Goal: Task Accomplishment & Management: Manage account settings

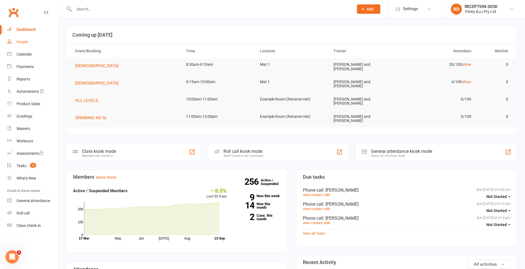
click at [26, 42] on div "People" at bounding box center [23, 42] width 12 height 4
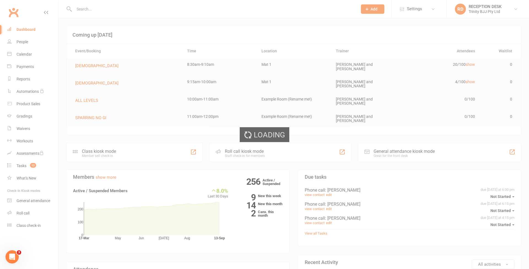
select select "100"
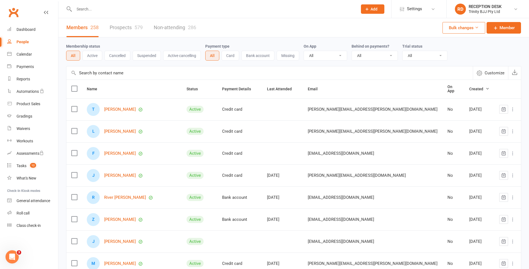
click at [107, 11] on input "text" at bounding box center [213, 9] width 281 height 8
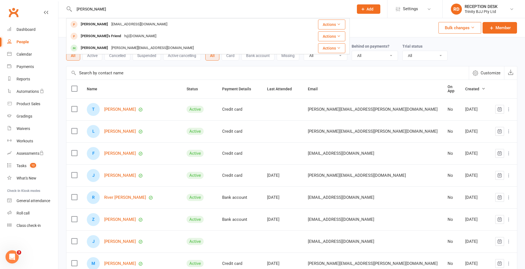
type input "Hugo"
drag, startPoint x: 95, startPoint y: 9, endPoint x: 103, endPoint y: 49, distance: 41.0
click at [102, 49] on div "[PERSON_NAME]" at bounding box center [94, 48] width 31 height 8
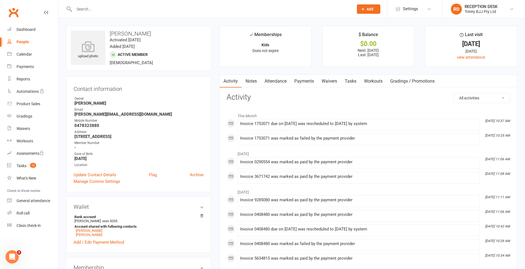
click at [36, 41] on link "People" at bounding box center [32, 42] width 51 height 12
select select "100"
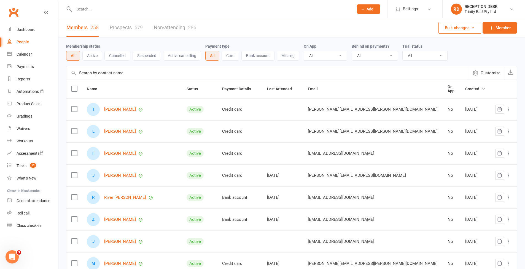
select select "true"
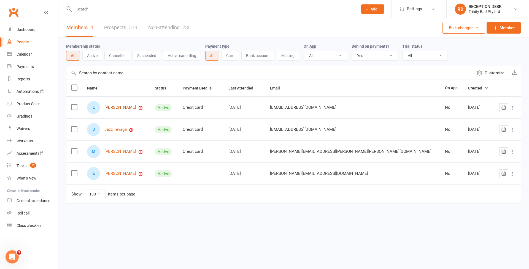
click at [117, 107] on link "[PERSON_NAME]" at bounding box center [120, 107] width 32 height 5
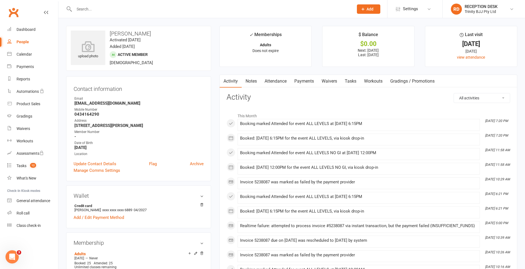
click at [304, 81] on link "Payments" at bounding box center [304, 81] width 27 height 13
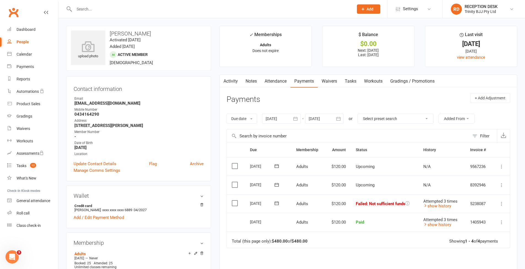
click at [501, 201] on icon at bounding box center [502, 204] width 6 height 6
click at [474, 256] on link "Retry now" at bounding box center [477, 258] width 55 height 11
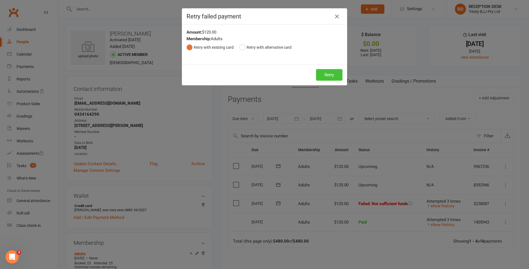
click at [332, 77] on button "Retry" at bounding box center [329, 75] width 26 height 12
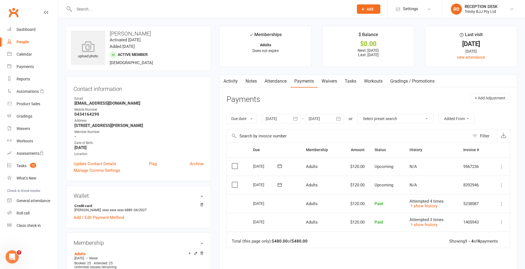
click at [17, 40] on div "People" at bounding box center [23, 42] width 12 height 4
select select "true"
select select "100"
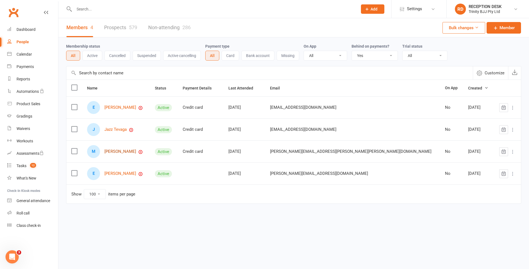
click at [121, 151] on link "Michel Dias" at bounding box center [120, 151] width 32 height 5
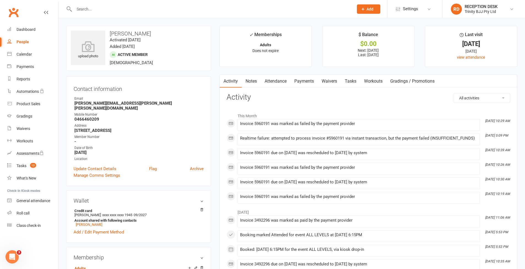
click at [309, 81] on link "Payments" at bounding box center [304, 81] width 27 height 13
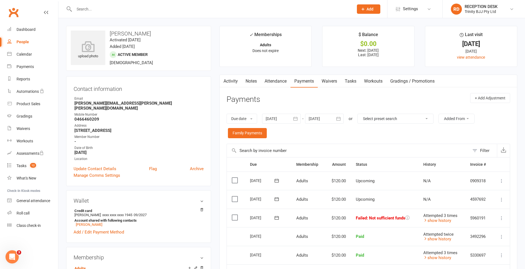
click at [501, 216] on icon at bounding box center [502, 219] width 6 height 6
click at [478, 268] on link "Retry now" at bounding box center [477, 273] width 55 height 11
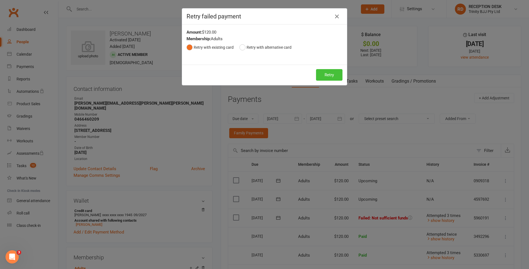
click at [339, 73] on button "Retry" at bounding box center [329, 75] width 26 height 12
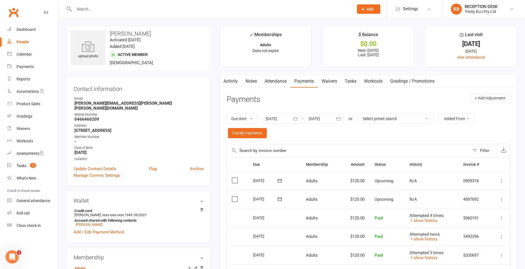
click at [21, 42] on div "People" at bounding box center [23, 42] width 12 height 4
select select "true"
select select "100"
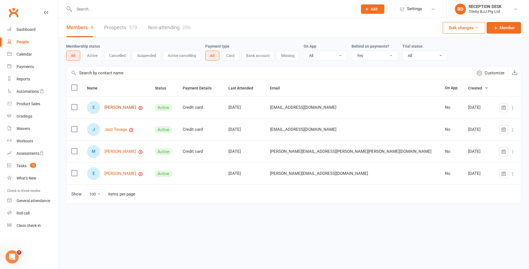
click at [124, 109] on link "[PERSON_NAME]" at bounding box center [120, 107] width 32 height 5
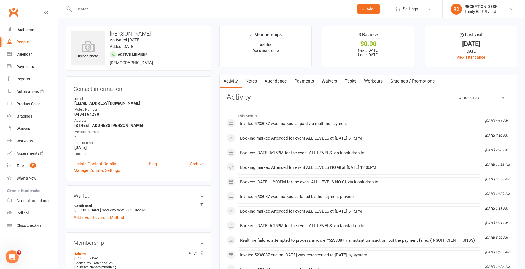
click at [308, 84] on link "Payments" at bounding box center [304, 81] width 27 height 13
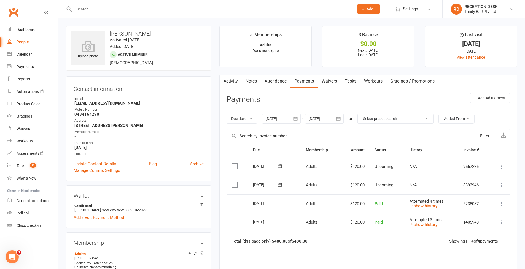
click at [15, 39] on link "People" at bounding box center [32, 42] width 51 height 12
select select "true"
select select "100"
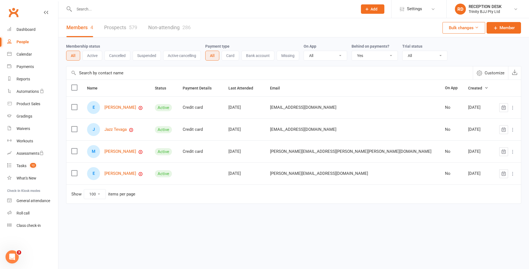
select select
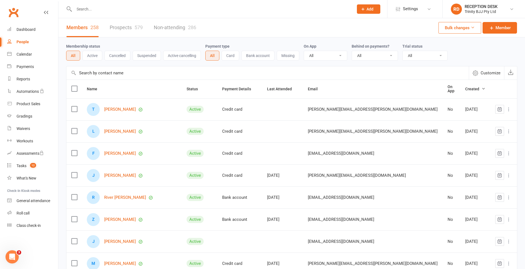
click at [109, 74] on input "text" at bounding box center [267, 72] width 403 height 13
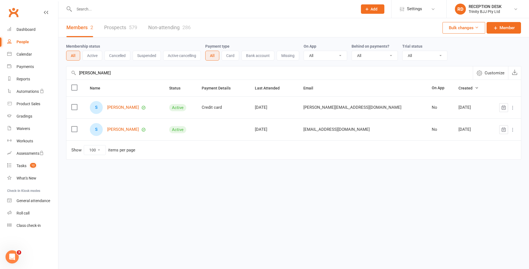
type input "Sasha"
drag, startPoint x: 109, startPoint y: 74, endPoint x: 120, endPoint y: 110, distance: 38.1
click at [120, 110] on link "[PERSON_NAME]" at bounding box center [123, 107] width 32 height 5
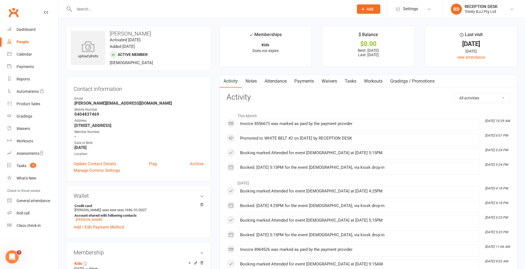
click at [307, 77] on link "Payments" at bounding box center [304, 81] width 27 height 13
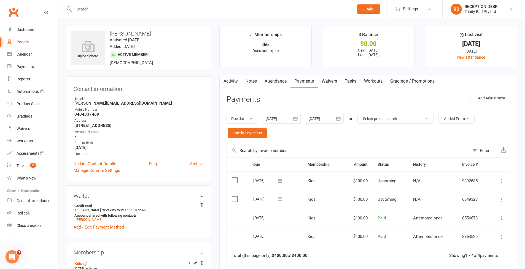
click at [280, 84] on link "Attendance" at bounding box center [276, 81] width 30 height 13
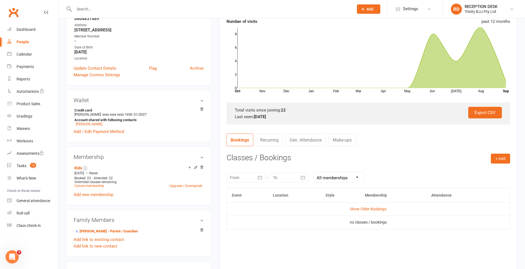
scroll to position [156, 0]
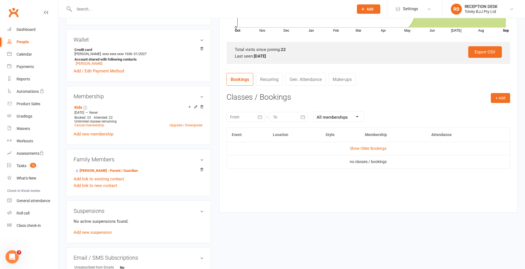
click at [307, 79] on link "Gen. Attendance" at bounding box center [306, 79] width 40 height 13
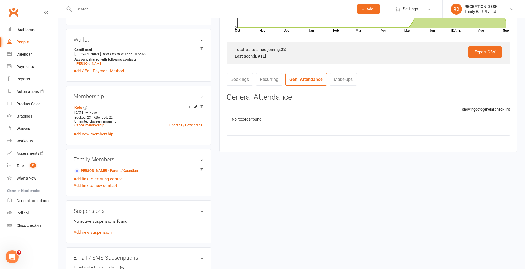
click at [277, 80] on link "Recurring" at bounding box center [269, 79] width 27 height 13
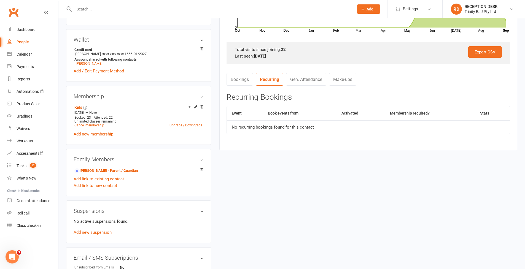
click at [369, 80] on nav "Bookings Recurring Gen. Attendance Make-ups" at bounding box center [369, 81] width 284 height 17
click at [355, 80] on link "Make-ups" at bounding box center [342, 79] width 27 height 13
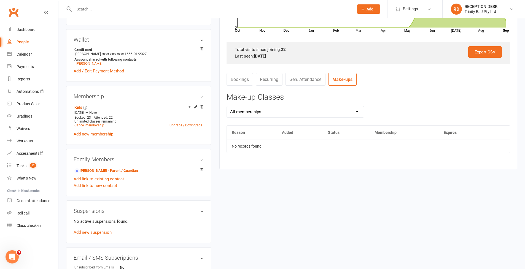
click at [262, 80] on link "Recurring" at bounding box center [269, 79] width 27 height 13
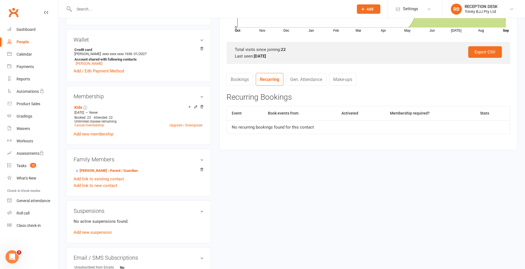
click at [248, 79] on link "Bookings" at bounding box center [240, 79] width 26 height 13
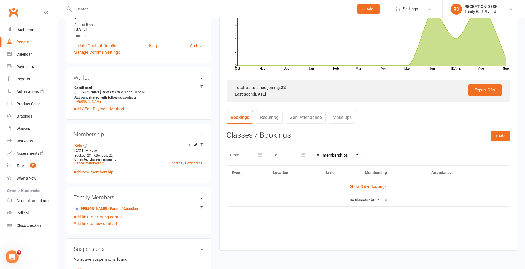
scroll to position [0, 0]
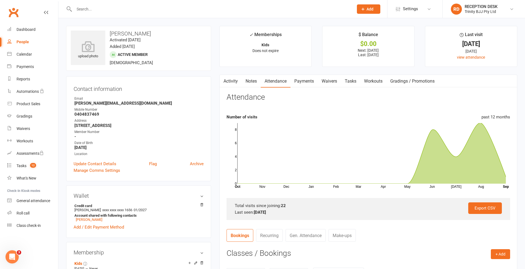
click at [302, 82] on link "Payments" at bounding box center [304, 81] width 27 height 13
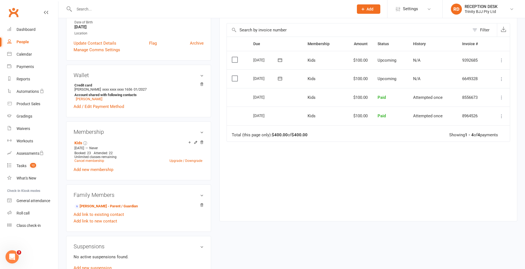
scroll to position [171, 0]
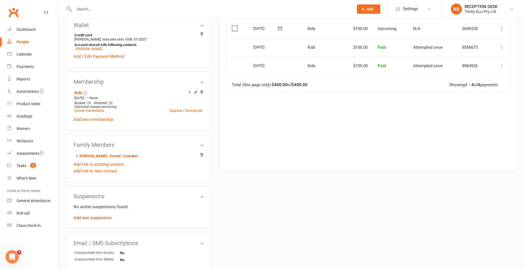
click at [100, 216] on link "Add new suspension" at bounding box center [93, 218] width 38 height 5
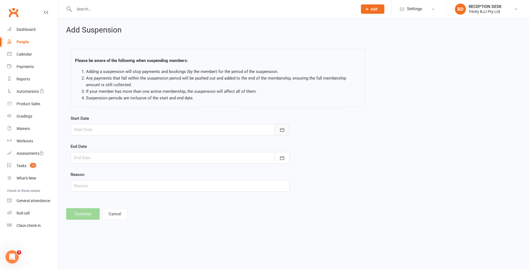
click at [282, 131] on icon "button" at bounding box center [283, 130] width 6 height 6
click at [140, 187] on span "18" at bounding box center [141, 186] width 4 height 4
type input "18 Sep 2025"
click at [289, 156] on button "button" at bounding box center [282, 158] width 15 height 12
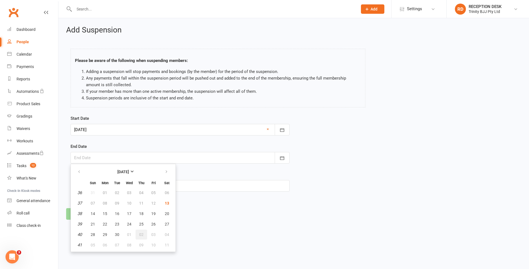
click at [144, 236] on button "02" at bounding box center [142, 235] width 12 height 10
type input "02 Oct 2025"
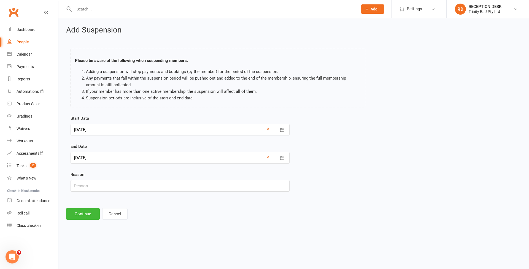
click at [92, 193] on div "Start Date 18 Sep 2025 September 2025 Sun Mon Tue Wed Thu Fri Sat 36 31 01 02 0…" at bounding box center [179, 157] width 227 height 84
click at [94, 189] on input "text" at bounding box center [180, 186] width 219 height 12
type input "Holliday"
click at [83, 216] on button "Continue" at bounding box center [83, 214] width 34 height 12
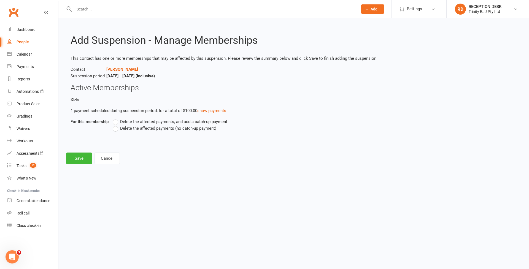
click at [173, 128] on span "Delete the affected payments (no catch-up payment)" at bounding box center [168, 128] width 96 height 6
click at [116, 125] on input "Delete the affected payments (no catch-up payment)" at bounding box center [115, 125] width 4 height 0
click at [73, 159] on button "Save" at bounding box center [79, 159] width 26 height 12
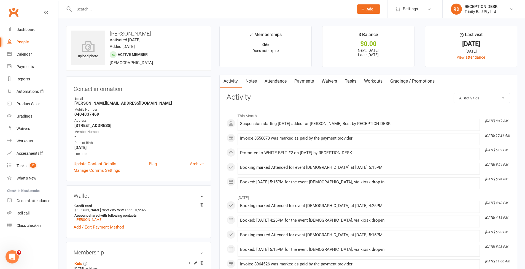
click at [24, 41] on div "People" at bounding box center [23, 42] width 12 height 4
select select "100"
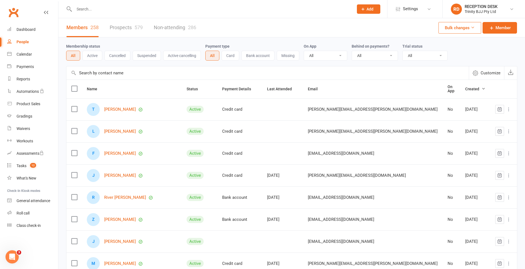
click at [93, 75] on input "text" at bounding box center [267, 72] width 403 height 13
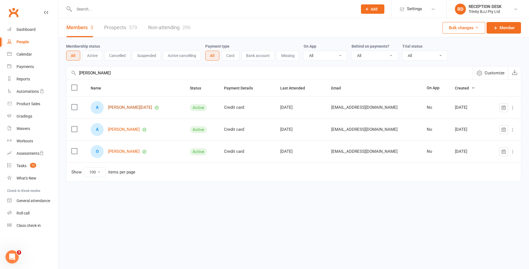
type input "ana oli"
click at [127, 109] on link "[PERSON_NAME][DATE]" at bounding box center [130, 107] width 44 height 5
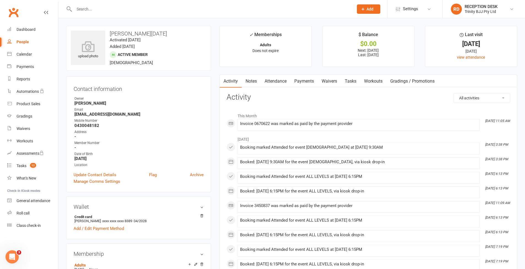
click at [288, 80] on link "Attendance" at bounding box center [276, 81] width 30 height 13
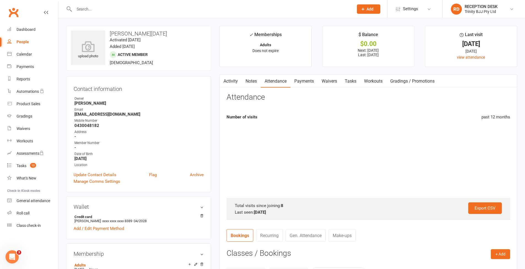
click at [307, 80] on link "Payments" at bounding box center [304, 81] width 27 height 13
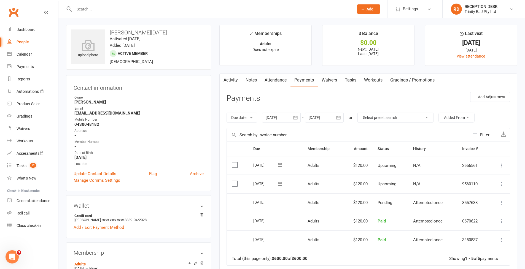
scroll to position [45, 0]
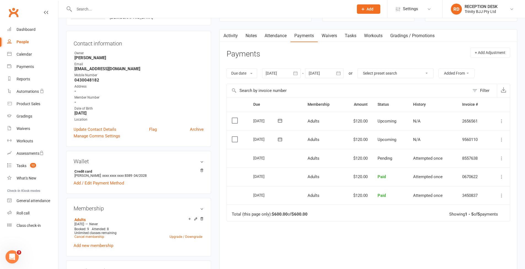
click at [501, 137] on icon at bounding box center [502, 140] width 6 height 6
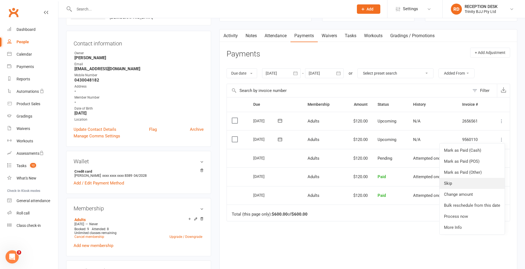
click at [465, 185] on link "Skip" at bounding box center [472, 183] width 65 height 11
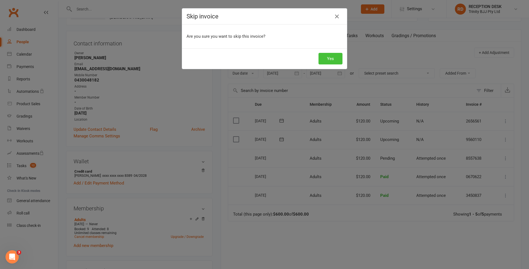
click at [330, 58] on button "Yes" at bounding box center [331, 59] width 24 height 12
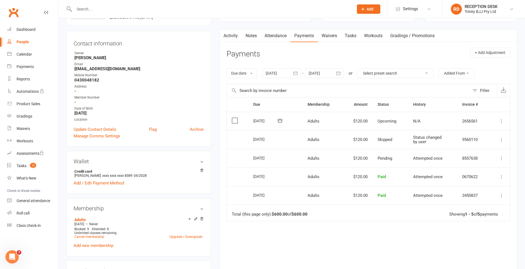
click at [25, 39] on link "People" at bounding box center [32, 42] width 51 height 12
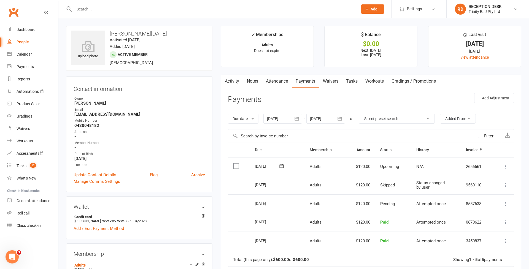
select select "100"
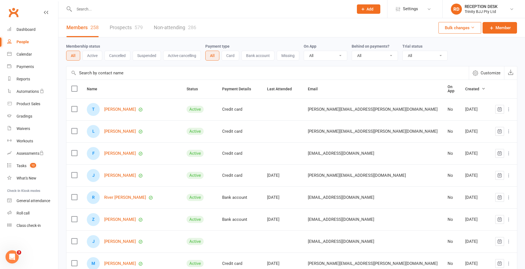
select select "true"
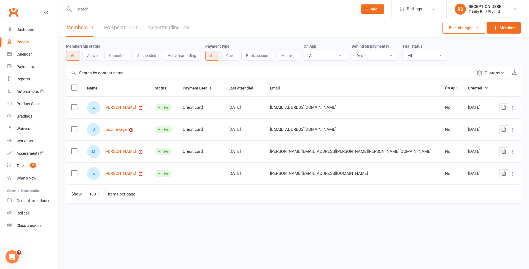
click at [121, 127] on div "J Jazz Tevaga" at bounding box center [116, 129] width 58 height 13
click at [120, 131] on link "Jazz Tevaga" at bounding box center [115, 129] width 22 height 5
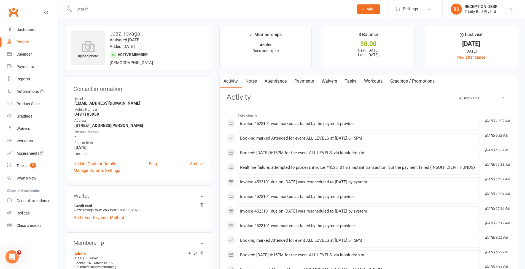
click at [305, 81] on link "Payments" at bounding box center [304, 81] width 27 height 13
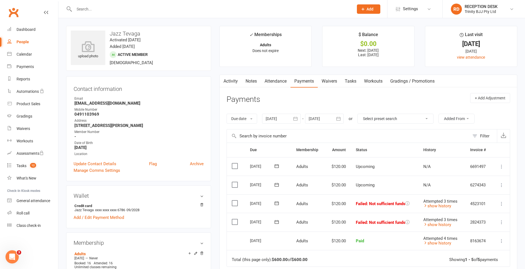
click at [500, 220] on icon at bounding box center [502, 223] width 6 height 6
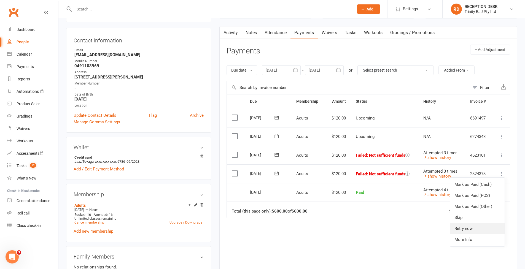
click at [481, 225] on link "Retry now" at bounding box center [477, 228] width 55 height 11
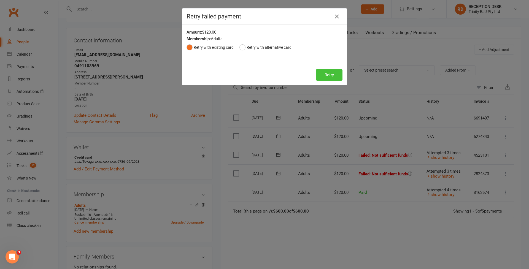
click at [328, 78] on button "Retry" at bounding box center [329, 75] width 26 height 12
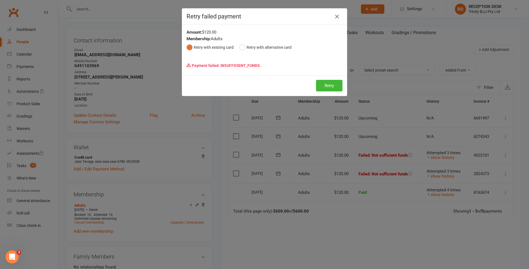
click at [338, 16] on icon "button" at bounding box center [337, 16] width 7 height 7
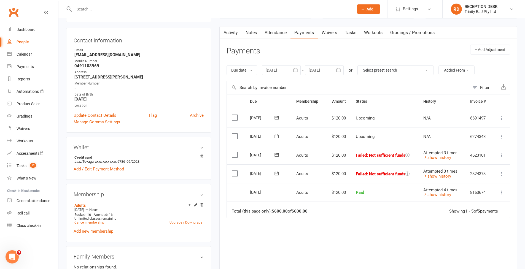
click at [83, 55] on strong "[EMAIL_ADDRESS][DOMAIN_NAME]" at bounding box center [138, 54] width 129 height 5
copy strong "[EMAIL_ADDRESS][DOMAIN_NAME]"
click at [31, 30] on div "Dashboard" at bounding box center [26, 29] width 19 height 4
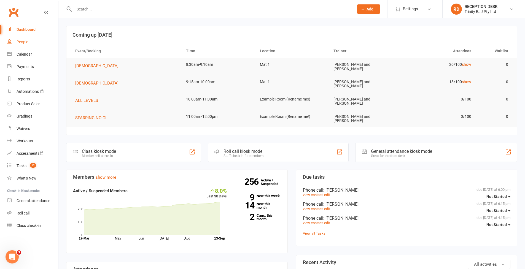
click at [25, 46] on link "People" at bounding box center [32, 42] width 51 height 12
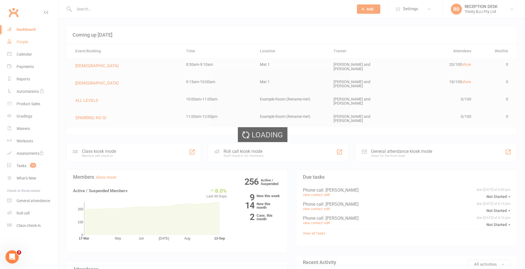
select select "true"
select select "100"
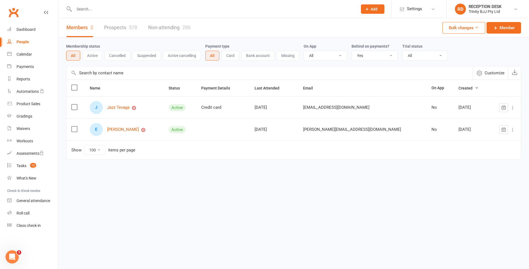
select select
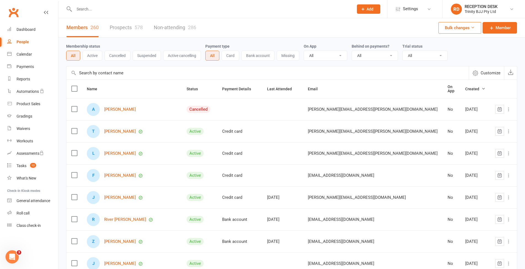
click at [86, 47] on label "Membership status" at bounding box center [83, 46] width 34 height 4
click at [97, 73] on input "text" at bounding box center [267, 72] width 403 height 13
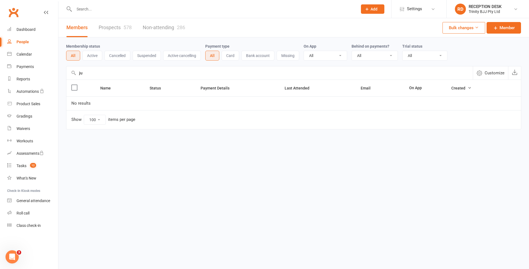
type input "j"
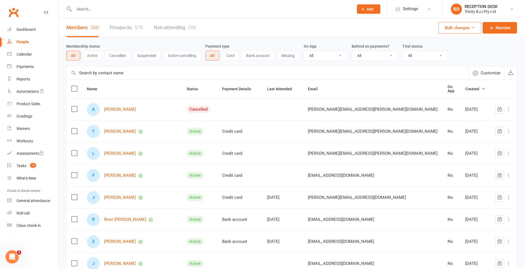
click at [116, 110] on div "A Angus Pfeiffer" at bounding box center [132, 109] width 90 height 13
click at [116, 109] on link "[PERSON_NAME]" at bounding box center [120, 109] width 32 height 5
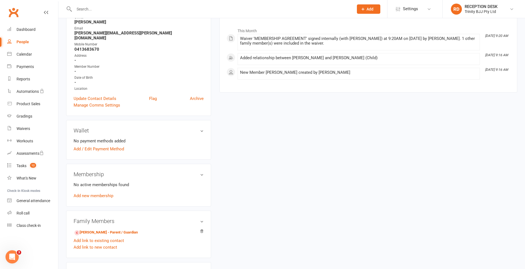
scroll to position [80, 0]
click at [20, 125] on link "Waivers" at bounding box center [32, 129] width 51 height 12
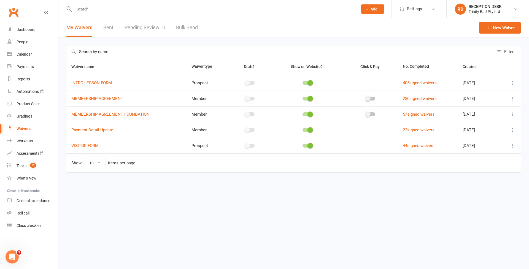
click at [135, 31] on link "Pending Review 0" at bounding box center [145, 27] width 41 height 19
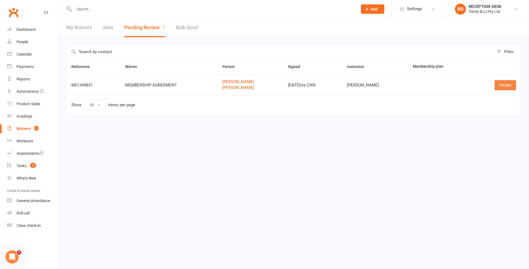
click at [511, 84] on link "Review" at bounding box center [506, 85] width 22 height 10
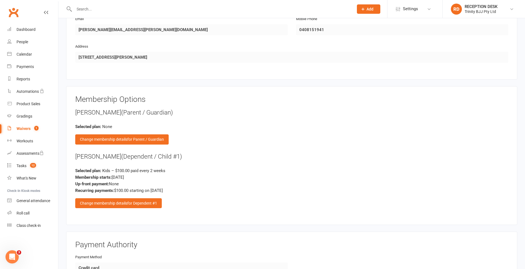
scroll to position [518, 0]
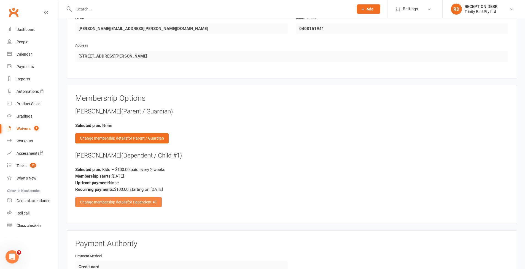
click at [159, 197] on div "Change membership details for Dependent #1" at bounding box center [118, 202] width 87 height 10
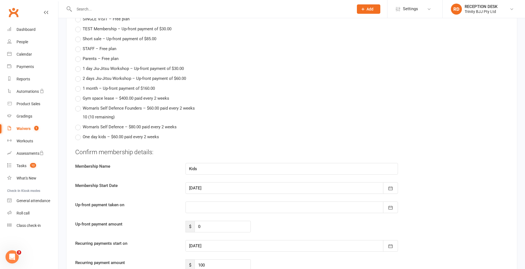
scroll to position [811, 0]
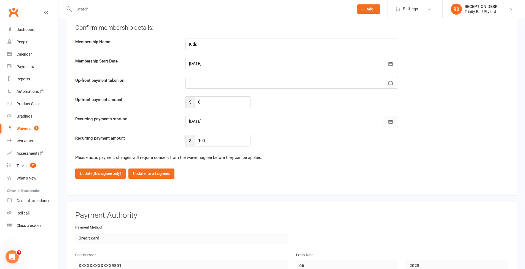
click at [392, 120] on icon "button" at bounding box center [391, 122] width 6 height 6
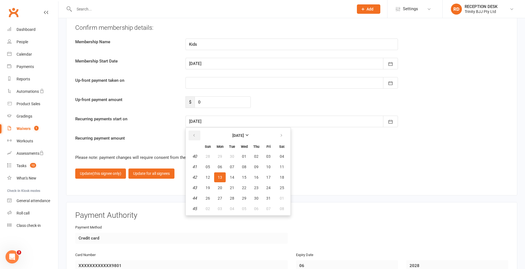
click at [194, 133] on icon "button" at bounding box center [194, 135] width 4 height 4
click at [266, 204] on button "10" at bounding box center [269, 209] width 12 height 10
type input "10 Oct 2025"
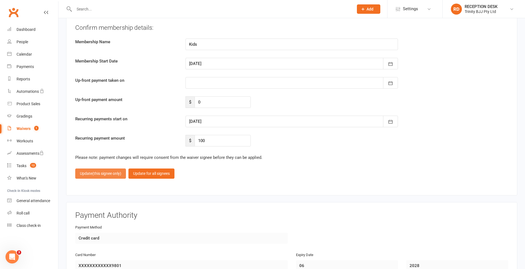
click at [107, 175] on button "Update (this signee only)" at bounding box center [100, 174] width 51 height 10
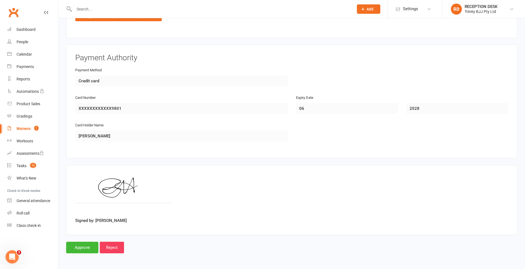
scroll to position [704, 0]
click at [81, 242] on input "Approve" at bounding box center [82, 248] width 32 height 12
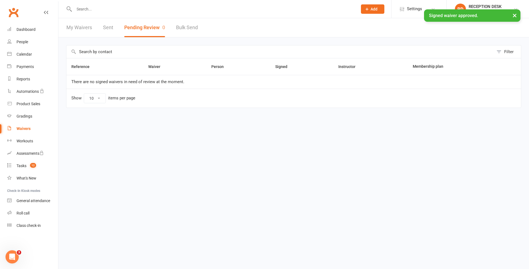
click at [61, 28] on div "My Waivers Sent Pending Review 0 Bulk Send" at bounding box center [132, 27] width 148 height 19
click at [27, 39] on link "People" at bounding box center [32, 42] width 51 height 12
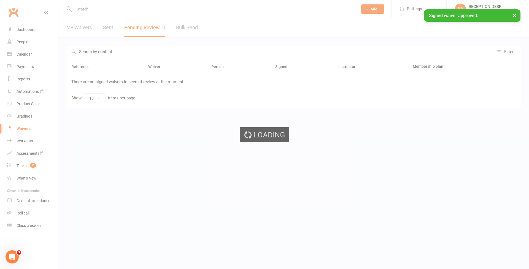
select select "100"
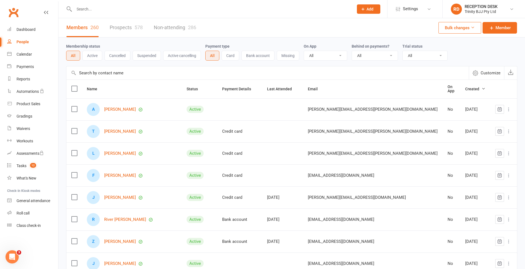
click at [465, 90] on span "Created" at bounding box center [475, 89] width 20 height 4
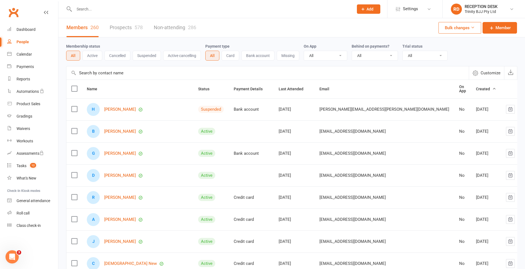
click at [476, 90] on span "Created" at bounding box center [486, 89] width 20 height 4
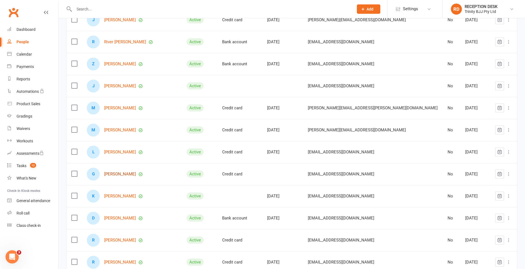
scroll to position [167, 0]
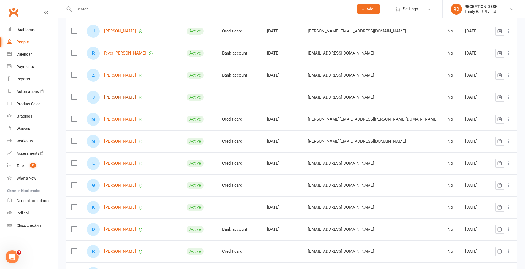
click at [117, 97] on link "[PERSON_NAME]" at bounding box center [120, 97] width 32 height 5
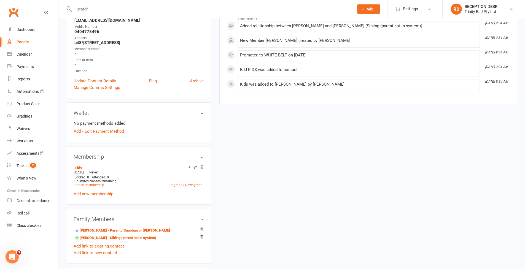
scroll to position [103, 0]
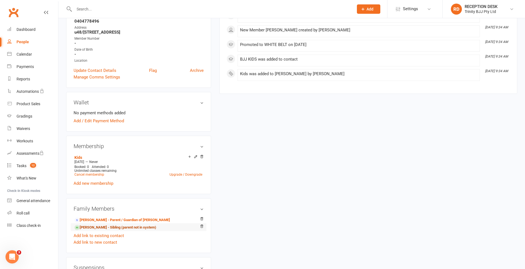
click at [90, 231] on link "Jahyee Yu - Sibling (parent not in system)" at bounding box center [115, 228] width 82 height 6
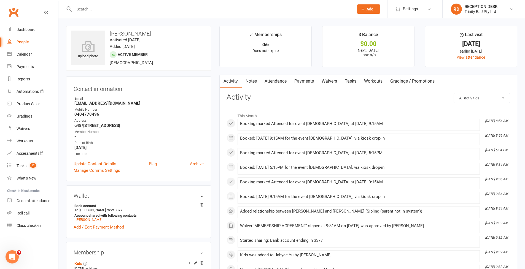
click at [280, 83] on link "Attendance" at bounding box center [276, 81] width 30 height 13
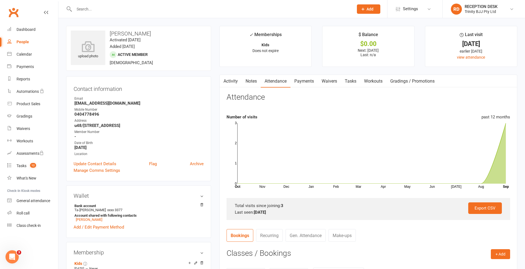
click at [228, 81] on link "Activity" at bounding box center [231, 81] width 22 height 13
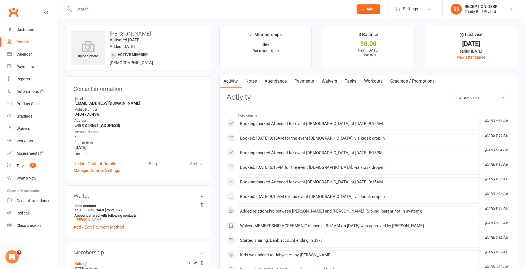
click at [85, 14] on div at bounding box center [208, 9] width 284 height 18
click at [81, 10] on input "text" at bounding box center [211, 9] width 277 height 8
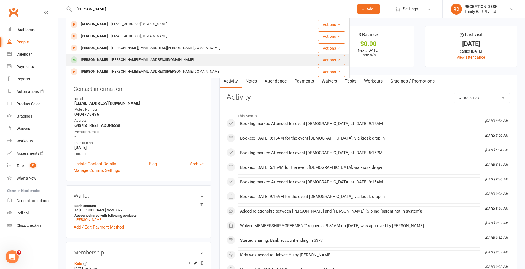
type input "sebastia"
click at [100, 58] on div "[PERSON_NAME]" at bounding box center [94, 60] width 31 height 8
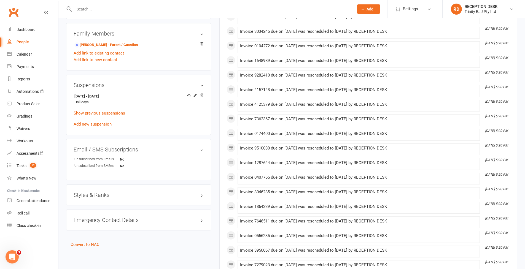
scroll to position [219, 0]
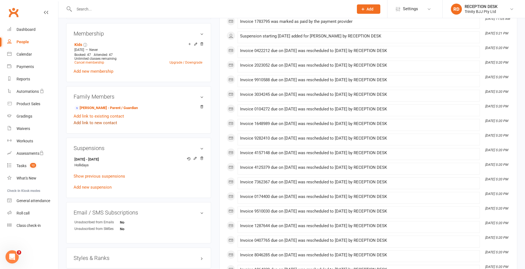
click at [93, 123] on link "Add link to new contact" at bounding box center [96, 123] width 44 height 7
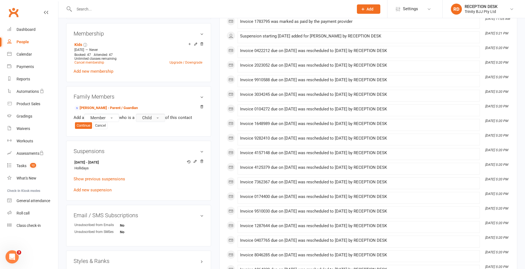
click at [148, 119] on span "Child" at bounding box center [146, 118] width 9 height 5
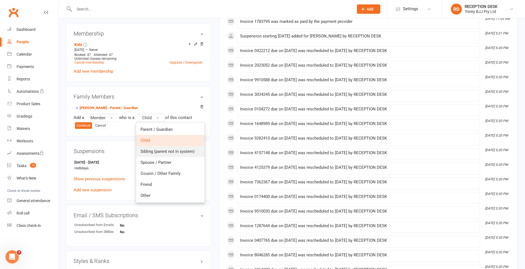
click at [154, 153] on span "Sibling (parent not in system)" at bounding box center [168, 151] width 54 height 5
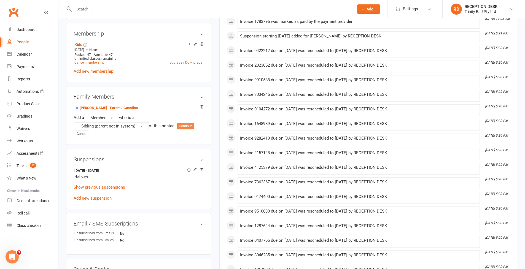
click at [188, 127] on button "Continue" at bounding box center [185, 126] width 17 height 7
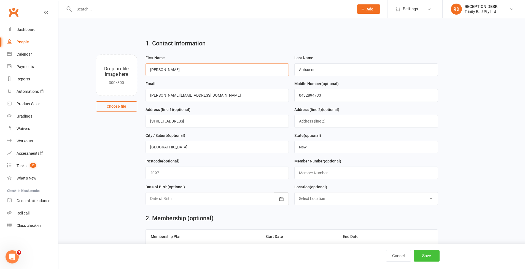
type input "Noah"
click at [425, 252] on button "Save" at bounding box center [427, 256] width 26 height 12
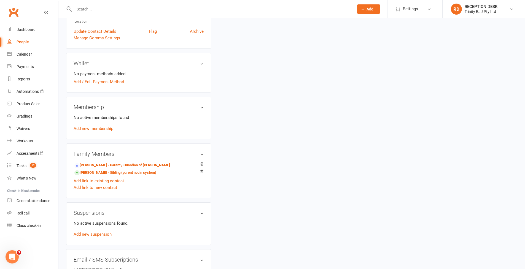
click at [28, 44] on div "People" at bounding box center [23, 42] width 12 height 4
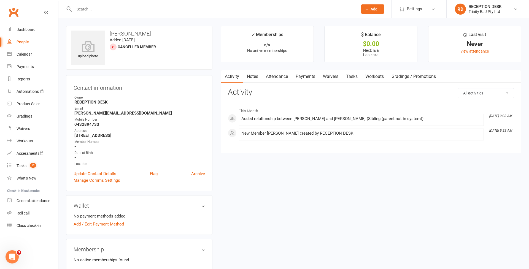
select select "100"
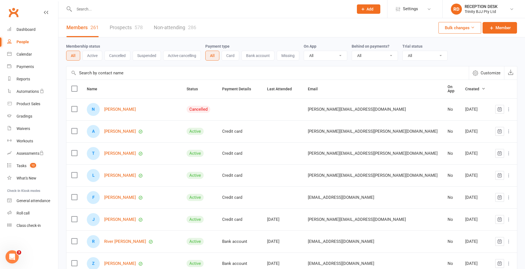
click at [129, 26] on link "Prospects 578" at bounding box center [126, 27] width 33 height 19
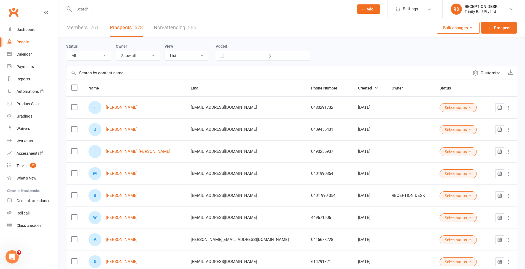
click at [108, 14] on div at bounding box center [208, 9] width 284 height 18
click at [358, 88] on span "Created" at bounding box center [368, 88] width 20 height 4
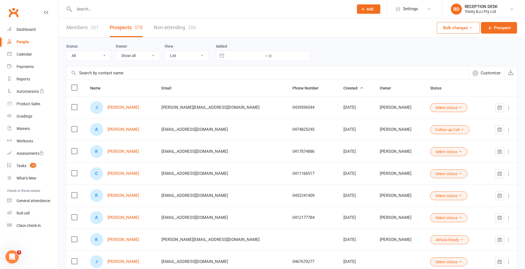
click at [339, 88] on th "Created" at bounding box center [357, 88] width 36 height 17
click at [344, 89] on span "Created" at bounding box center [354, 88] width 20 height 4
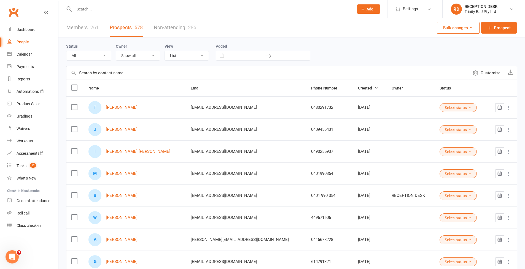
click at [15, 42] on link "People" at bounding box center [32, 42] width 51 height 12
click at [87, 11] on input "text" at bounding box center [211, 9] width 277 height 8
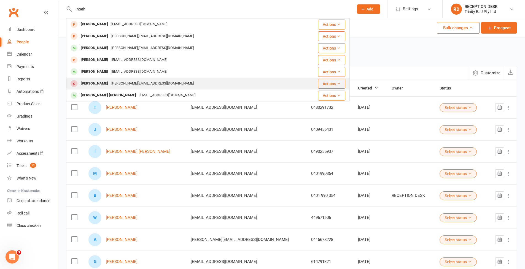
type input "noah"
click at [143, 84] on div "[PERSON_NAME][EMAIL_ADDRESS][DOMAIN_NAME]" at bounding box center [153, 84] width 86 height 8
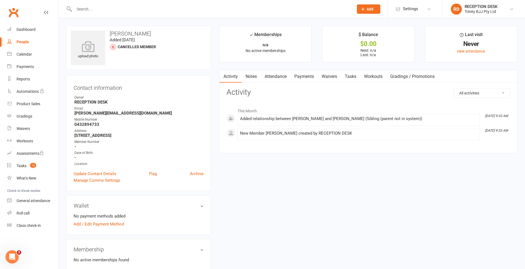
scroll to position [1, 0]
click at [357, 76] on link "Tasks" at bounding box center [350, 75] width 19 height 13
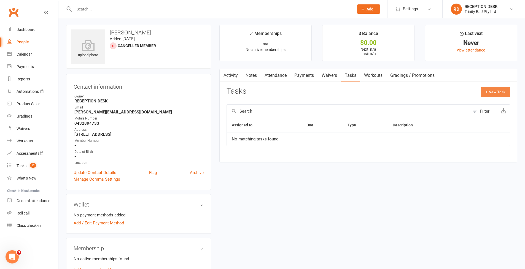
click at [491, 90] on button "+ New Task" at bounding box center [495, 92] width 29 height 10
select select "53742"
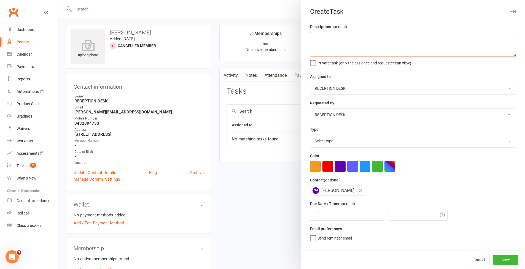
click at [340, 48] on textarea at bounding box center [413, 44] width 206 height 25
type textarea "15/09= [PERSON_NAME]'s brother. Trial on this date. 9:30 [DEMOGRAPHIC_DATA]"
click at [362, 214] on input "text" at bounding box center [353, 215] width 62 height 11
select select "7"
select select "2025"
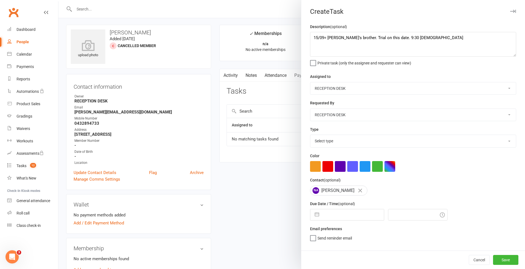
select select "8"
select select "2025"
select select "9"
select select "2025"
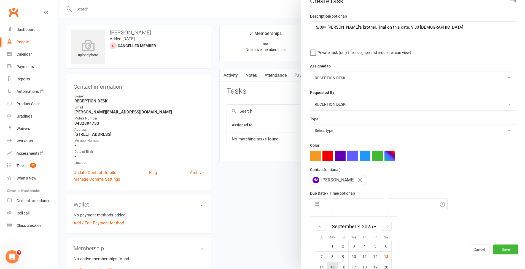
click at [333, 265] on td "15" at bounding box center [332, 267] width 11 height 10
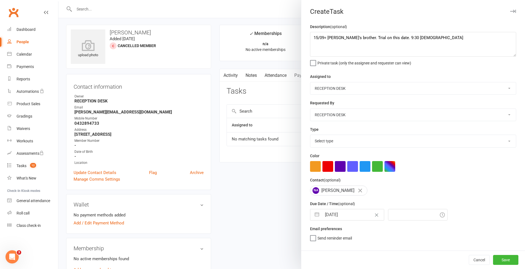
type input "[DATE]"
click at [440, 215] on icon at bounding box center [442, 215] width 5 height 5
click at [409, 214] on input "9:45am" at bounding box center [418, 215] width 60 height 12
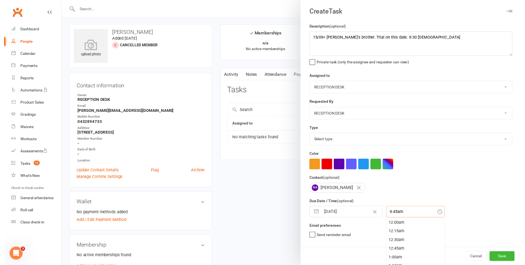
scroll to position [335, 0]
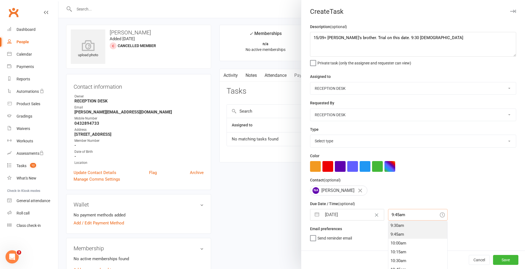
click at [414, 225] on div "9:30am" at bounding box center [417, 225] width 59 height 9
type input "9:30am"
select select "30477"
click at [504, 262] on button "Save" at bounding box center [505, 260] width 25 height 10
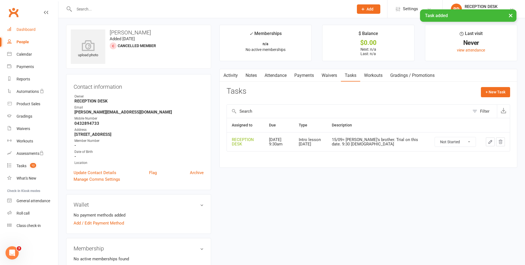
click at [24, 29] on div "Dashboard" at bounding box center [26, 29] width 19 height 4
